Goal: Find specific page/section: Find specific page/section

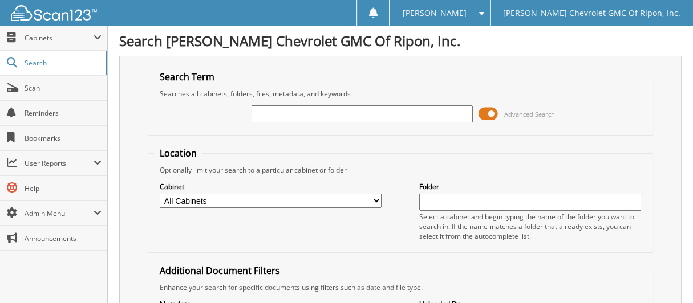
drag, startPoint x: 0, startPoint y: 0, endPoint x: 360, endPoint y: 109, distance: 376.6
click at [360, 109] on input "text" at bounding box center [362, 113] width 222 height 17
type input "106126"
click at [489, 108] on span at bounding box center [487, 113] width 19 height 17
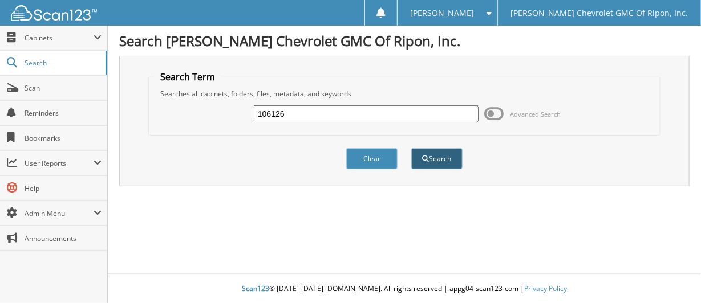
click at [444, 160] on button "Search" at bounding box center [436, 158] width 51 height 21
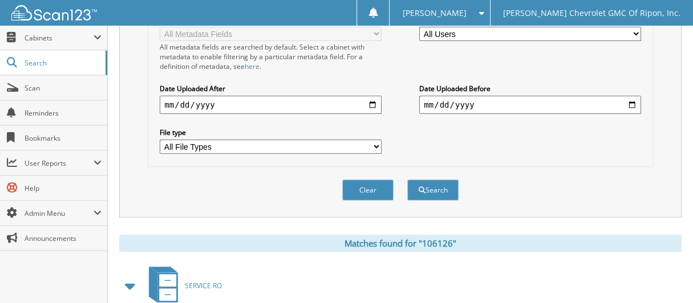
scroll to position [456, 0]
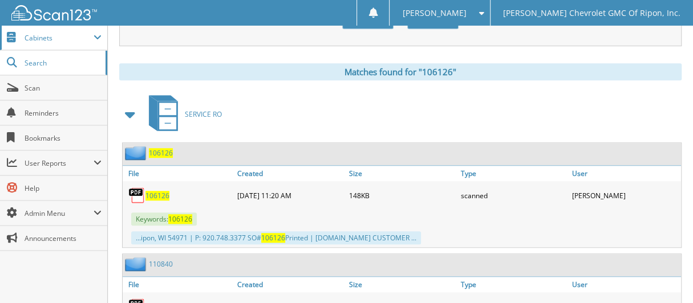
click at [90, 34] on span "Cabinets" at bounding box center [59, 38] width 69 height 10
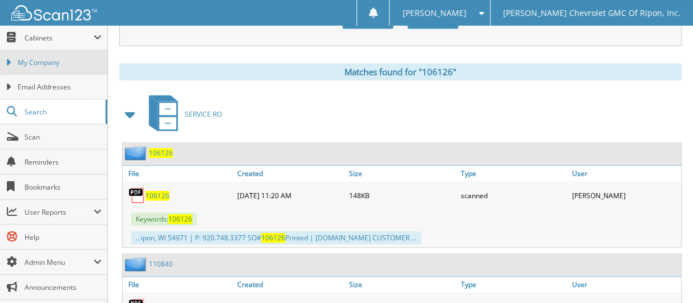
click at [70, 70] on link "My Company" at bounding box center [53, 62] width 107 height 25
